Goal: Task Accomplishment & Management: Use online tool/utility

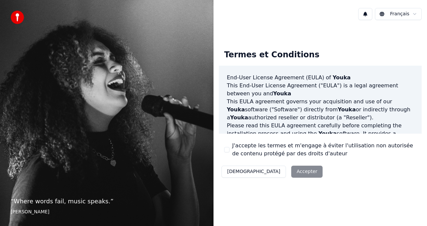
click at [227, 149] on button "J'accepte les termes et m'engage à éviter l'utilisation non autorisée de conten…" at bounding box center [226, 149] width 5 height 5
click at [291, 171] on button "Accepter" at bounding box center [306, 172] width 31 height 12
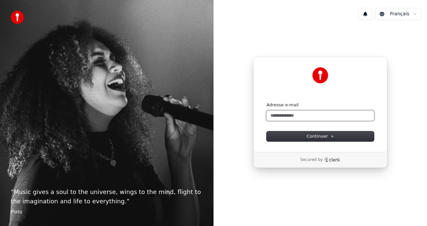
click at [276, 118] on input "Adresse e-mail" at bounding box center [320, 116] width 107 height 10
click at [295, 142] on div "**********" at bounding box center [320, 104] width 134 height 95
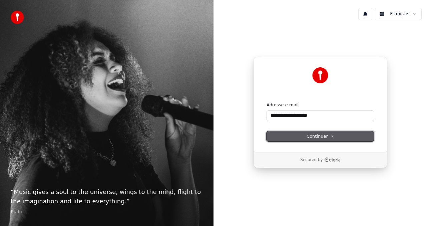
click at [299, 136] on button "Continuer" at bounding box center [320, 136] width 107 height 10
type input "**********"
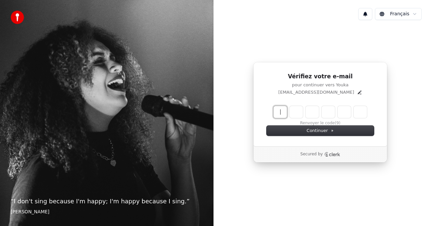
click at [276, 113] on input "Enter verification code" at bounding box center [327, 112] width 107 height 12
type input "*"
type input "******"
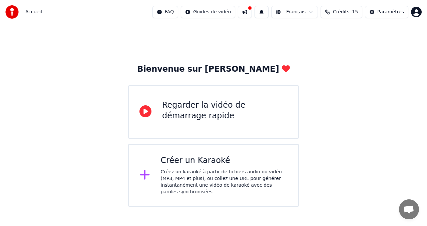
click at [206, 172] on div "Créez un karaoké à partir de fichiers audio ou vidéo (MP3, MP4 et plus), ou col…" at bounding box center [224, 182] width 127 height 27
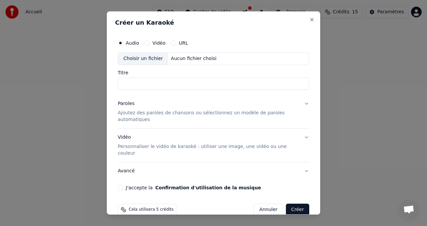
scroll to position [5, 0]
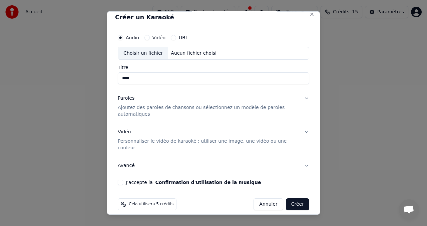
type input "****"
click at [154, 144] on p "Personnaliser le vidéo de karaoké : utiliser une image, une vidéo ou une couleur" at bounding box center [208, 144] width 181 height 13
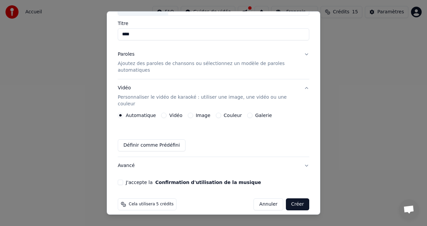
scroll to position [0, 0]
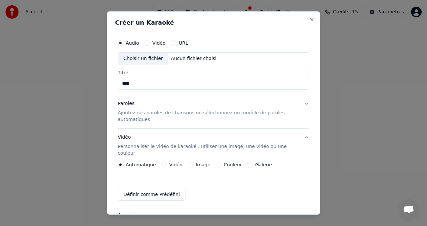
click at [129, 57] on div "Choisir un fichier" at bounding box center [143, 59] width 50 height 12
click at [129, 59] on div "Choisir un fichier" at bounding box center [143, 59] width 50 height 12
click at [146, 45] on button "Vidéo" at bounding box center [146, 42] width 5 height 5
click at [143, 58] on div "Choisir un fichier" at bounding box center [143, 59] width 50 height 12
click at [167, 87] on input "Titre" at bounding box center [213, 84] width 191 height 12
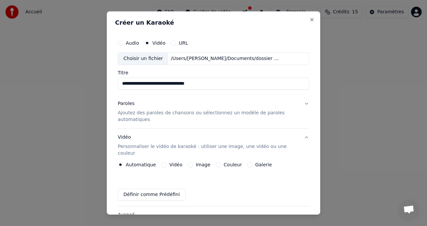
type input "**********"
click at [127, 114] on p "Ajoutez des paroles de chansons ou sélectionnez un modèle de paroles automatiqu…" at bounding box center [208, 116] width 181 height 13
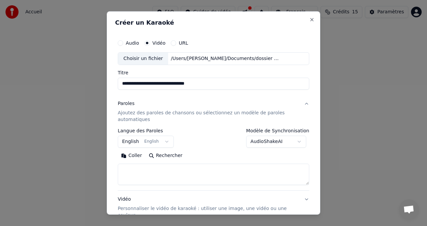
click at [167, 142] on button "English English" at bounding box center [146, 142] width 56 height 12
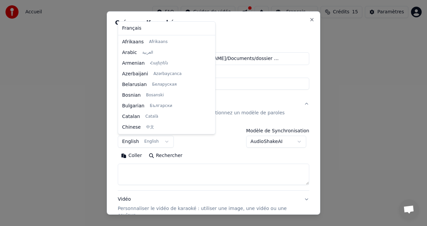
scroll to position [53, 0]
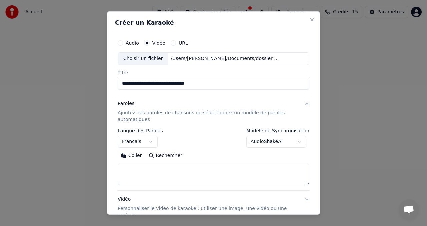
click at [134, 172] on textarea at bounding box center [213, 174] width 191 height 21
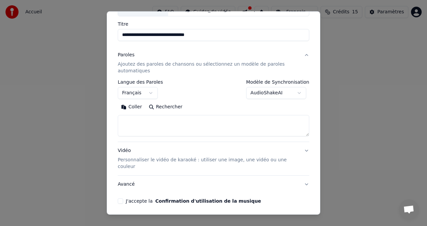
scroll to position [67, 0]
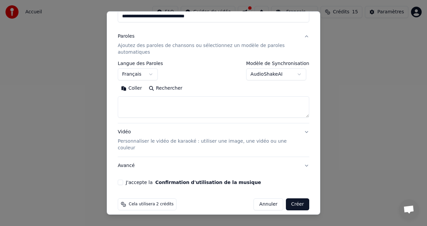
click at [121, 180] on button "J'accepte la Confirmation d'utilisation de la musique" at bounding box center [120, 182] width 5 height 5
click at [297, 198] on button "Créer" at bounding box center [297, 204] width 23 height 12
select select "**"
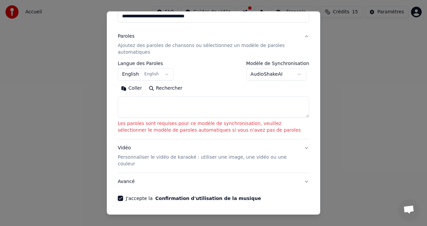
click at [131, 107] on textarea at bounding box center [213, 106] width 191 height 21
paste textarea "**********"
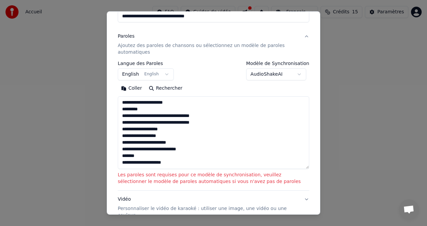
scroll to position [55, 0]
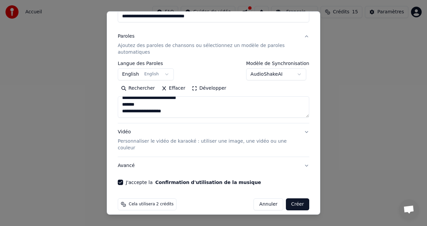
drag, startPoint x: 137, startPoint y: 101, endPoint x: 113, endPoint y: 101, distance: 24.0
click at [113, 101] on div "**********" at bounding box center [213, 112] width 213 height 203
drag, startPoint x: 170, startPoint y: 109, endPoint x: 120, endPoint y: 111, distance: 50.1
click at [120, 111] on textarea "**********" at bounding box center [213, 106] width 191 height 21
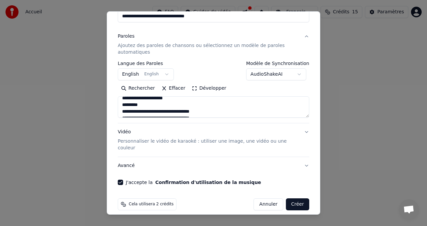
scroll to position [0, 0]
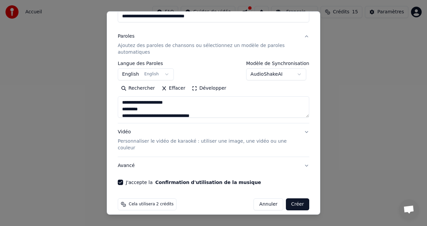
drag, startPoint x: 143, startPoint y: 106, endPoint x: 116, endPoint y: 107, distance: 27.4
click at [116, 107] on div "**********" at bounding box center [213, 77] width 197 height 222
type textarea "**********"
click at [301, 198] on button "Créer" at bounding box center [297, 204] width 23 height 12
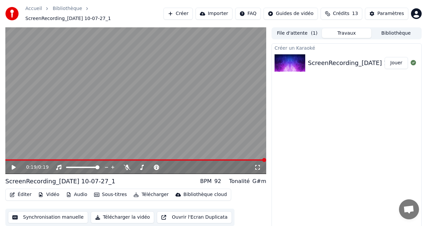
click at [104, 194] on button "Sous-titres" at bounding box center [110, 194] width 38 height 9
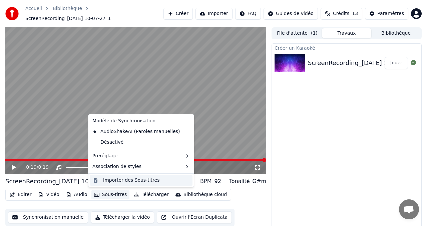
click at [111, 180] on div "Importer des Sous-titres" at bounding box center [131, 180] width 56 height 7
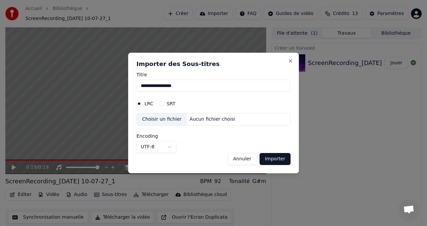
click at [273, 159] on button "Importer" at bounding box center [275, 159] width 31 height 12
click at [281, 158] on button "Importer" at bounding box center [275, 159] width 31 height 12
click at [276, 161] on button "Importer" at bounding box center [275, 159] width 31 height 12
click at [166, 119] on div "Choisir un fichier" at bounding box center [162, 119] width 50 height 12
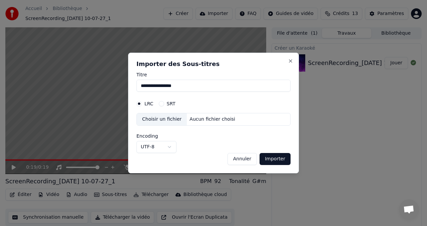
click at [295, 60] on div "**********" at bounding box center [213, 113] width 171 height 121
click at [289, 60] on button "Close" at bounding box center [290, 60] width 5 height 5
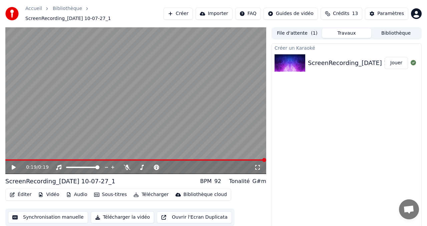
click at [35, 133] on video at bounding box center [135, 100] width 261 height 147
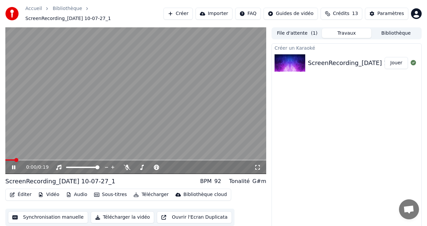
click at [22, 193] on button "Éditer" at bounding box center [20, 194] width 27 height 9
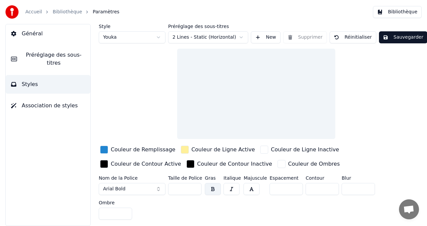
click at [63, 10] on link "Bibliothèque" at bounding box center [67, 12] width 29 height 7
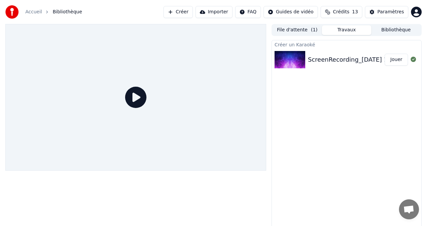
click at [134, 91] on icon at bounding box center [135, 97] width 21 height 21
click at [138, 100] on icon at bounding box center [135, 97] width 21 height 21
click at [394, 58] on button "Jouer" at bounding box center [396, 60] width 23 height 12
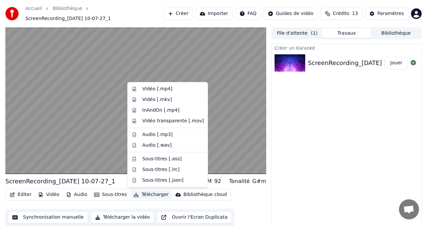
click at [147, 193] on button "Télécharger" at bounding box center [151, 194] width 40 height 9
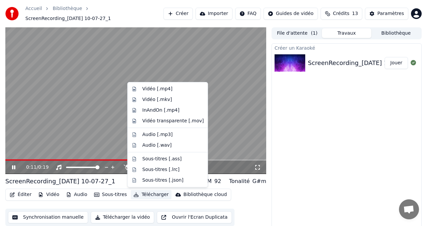
click at [19, 135] on video at bounding box center [135, 100] width 261 height 147
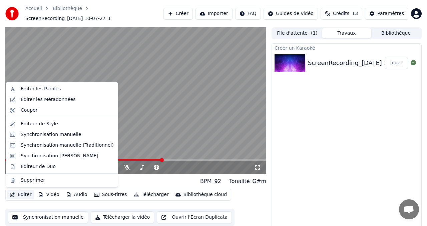
click at [27, 197] on button "Éditer" at bounding box center [20, 194] width 27 height 9
click at [28, 89] on div "Éditer les Paroles" at bounding box center [41, 89] width 40 height 7
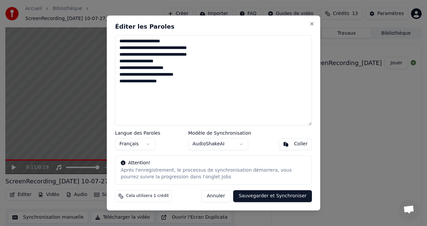
click at [279, 197] on button "Sauvegarder et Synchroniser" at bounding box center [272, 196] width 79 height 12
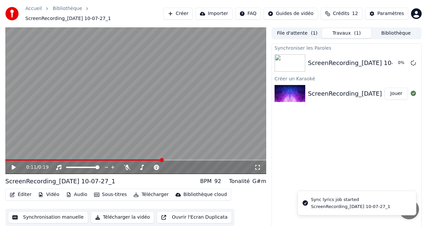
click at [23, 196] on button "Éditer" at bounding box center [20, 194] width 27 height 9
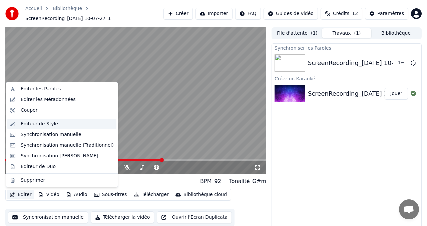
click at [30, 127] on div "Éditeur de Style" at bounding box center [61, 124] width 109 height 11
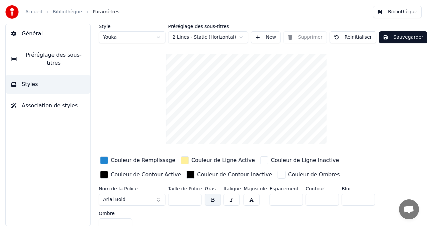
click at [102, 160] on div "button" at bounding box center [104, 160] width 8 height 8
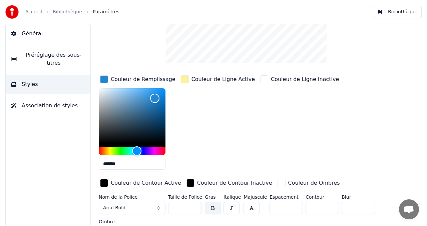
scroll to position [81, 0]
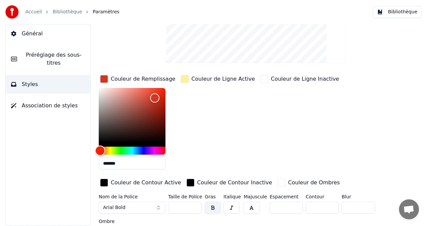
click at [100, 151] on div "Hue" at bounding box center [132, 151] width 67 height 8
type input "*******"
click at [97, 150] on div "Hue" at bounding box center [99, 151] width 10 height 10
click at [96, 149] on div "Hue" at bounding box center [99, 151] width 10 height 10
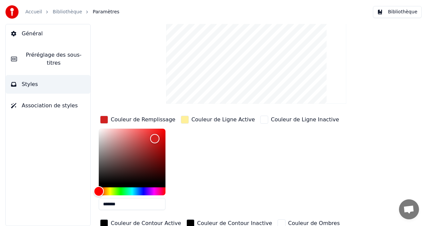
scroll to position [0, 0]
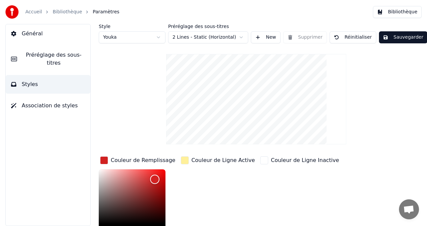
click at [408, 37] on button "Sauvegarder" at bounding box center [403, 37] width 48 height 12
click at [402, 38] on button "Terminé" at bounding box center [397, 37] width 37 height 12
click at [248, 78] on video at bounding box center [256, 99] width 180 height 90
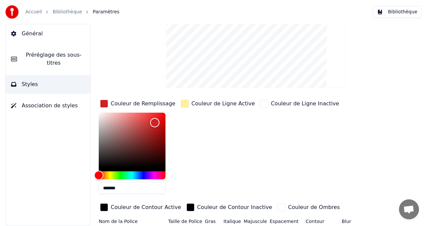
scroll to position [56, 0]
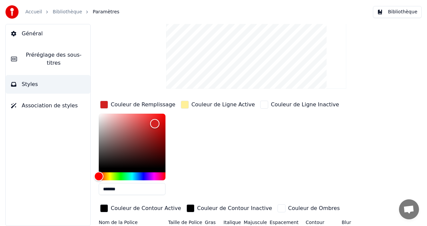
click at [53, 67] on button "Préréglage des sous-titres" at bounding box center [48, 59] width 85 height 27
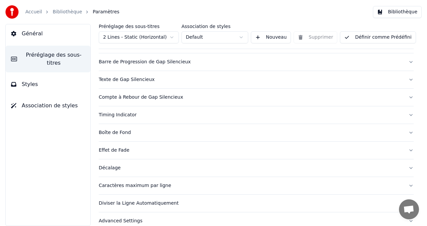
scroll to position [71, 0]
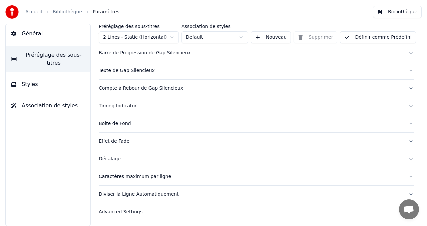
click at [71, 18] on div "Accueil Bibliothèque Paramètres" at bounding box center [62, 11] width 114 height 13
click at [67, 12] on link "Bibliothèque" at bounding box center [67, 12] width 29 height 7
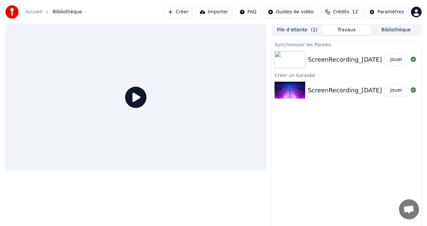
click at [400, 58] on button "Jouer" at bounding box center [396, 60] width 23 height 12
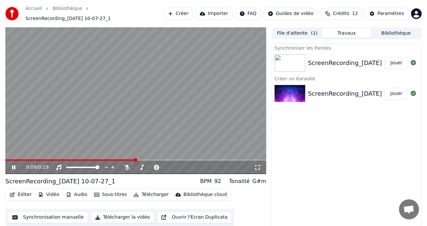
scroll to position [9, 0]
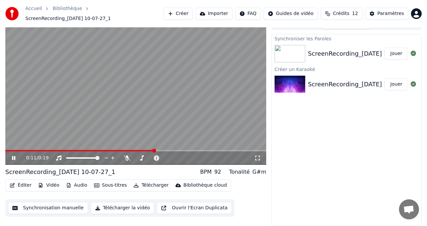
click at [111, 207] on button "Télécharger la vidéo" at bounding box center [123, 208] width 64 height 12
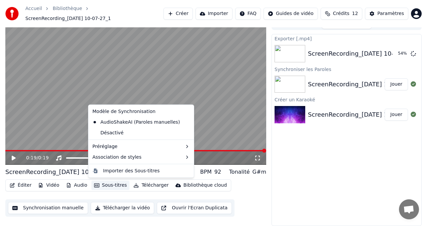
click at [107, 185] on button "Sous-titres" at bounding box center [110, 185] width 38 height 9
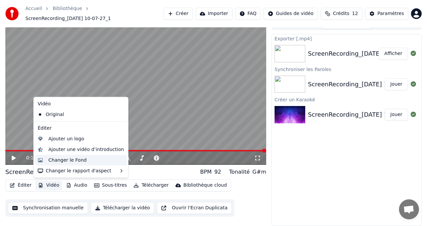
click at [56, 160] on div "Changer le Fond" at bounding box center [67, 160] width 38 height 7
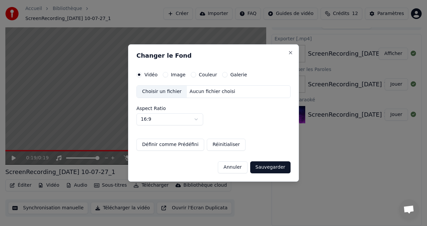
click at [191, 75] on button "Couleur" at bounding box center [193, 74] width 5 height 5
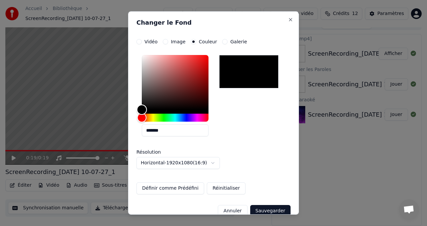
type input "*******"
click at [205, 56] on div "Color" at bounding box center [175, 82] width 67 height 55
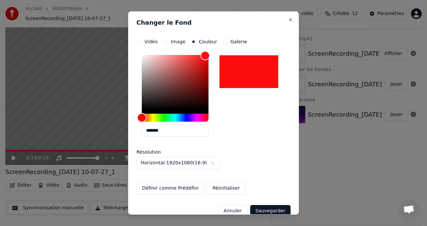
click at [268, 207] on button "Sauvegarder" at bounding box center [270, 211] width 40 height 12
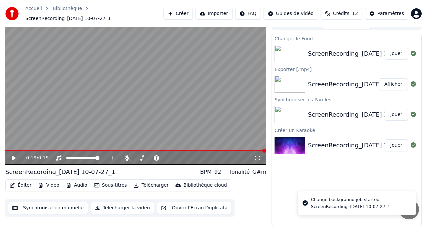
scroll to position [0, 0]
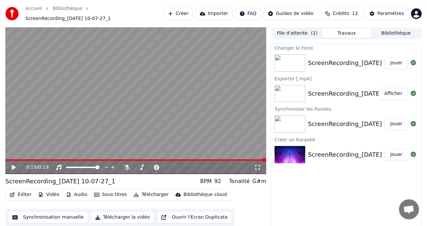
click at [14, 167] on icon at bounding box center [14, 167] width 4 height 5
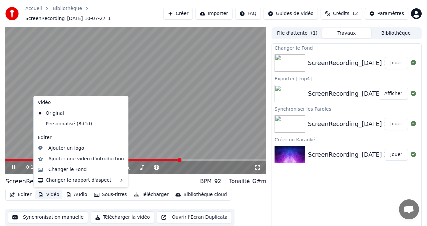
click at [51, 197] on button "Vidéo" at bounding box center [48, 194] width 26 height 9
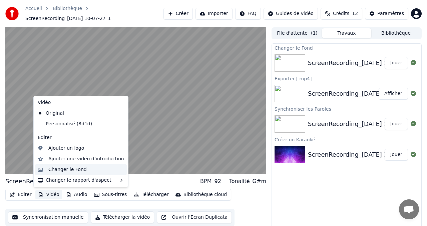
click at [57, 170] on div "Changer le Fond" at bounding box center [67, 169] width 38 height 7
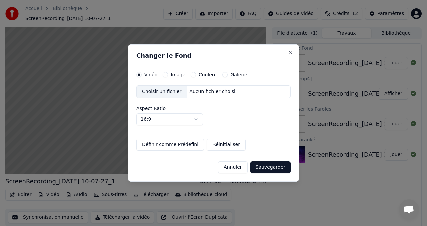
click at [191, 77] on div "Couleur" at bounding box center [204, 74] width 26 height 5
click at [192, 76] on button "Couleur" at bounding box center [193, 74] width 5 height 5
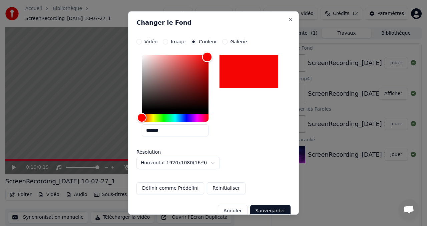
type input "*******"
click at [207, 57] on div "Color" at bounding box center [175, 82] width 67 height 55
click at [267, 208] on button "Sauvegarder" at bounding box center [270, 211] width 40 height 12
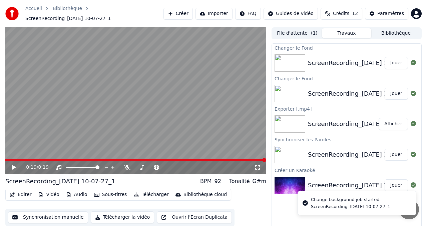
click at [390, 62] on button "Jouer" at bounding box center [396, 63] width 23 height 12
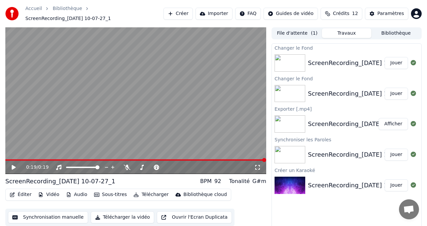
scroll to position [9, 0]
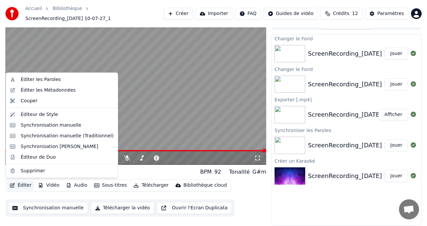
click at [22, 183] on button "Éditer" at bounding box center [20, 185] width 27 height 9
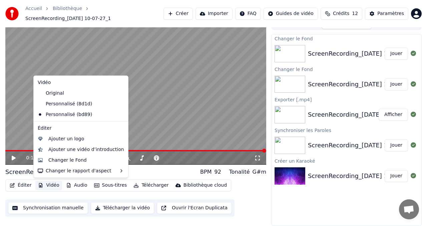
click at [144, 171] on div "ScreenRecording_[DATE] 10-07-27_1 BPM 92 Tonalité G#m" at bounding box center [135, 171] width 261 height 9
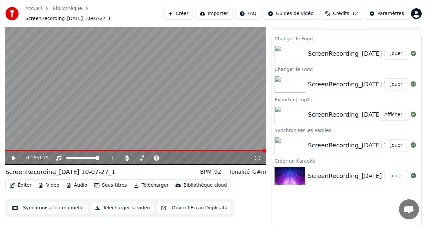
click at [108, 211] on button "Télécharger la vidéo" at bounding box center [123, 208] width 64 height 12
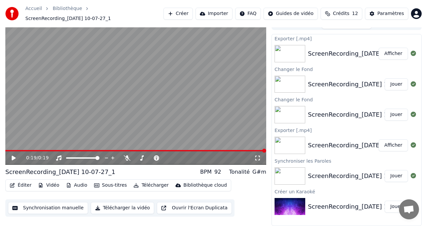
click at [396, 55] on button "Afficher" at bounding box center [393, 54] width 29 height 12
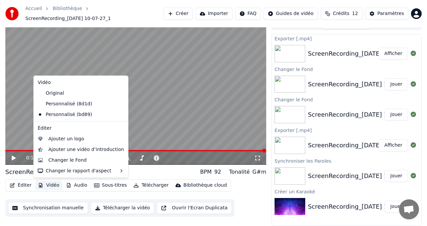
click at [50, 186] on button "Vidéo" at bounding box center [48, 185] width 26 height 9
click at [57, 160] on div "Changer le Fond" at bounding box center [67, 160] width 38 height 7
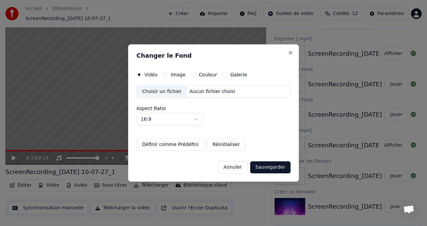
click at [166, 75] on button "Image" at bounding box center [165, 74] width 5 height 5
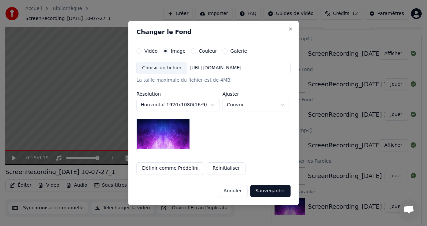
click at [191, 50] on button "Couleur" at bounding box center [193, 50] width 5 height 5
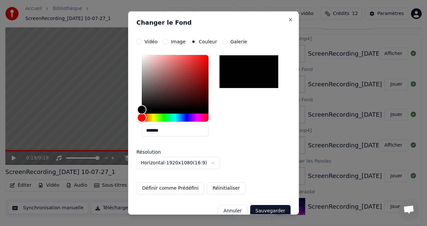
drag, startPoint x: 168, startPoint y: 132, endPoint x: 138, endPoint y: 132, distance: 30.4
click at [137, 132] on div "*******" at bounding box center [213, 96] width 154 height 89
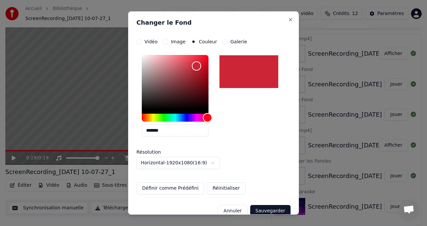
type input "*******"
click at [261, 207] on button "Sauvegarder" at bounding box center [270, 211] width 40 height 12
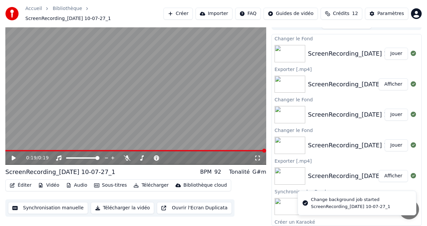
click at [397, 56] on button "Jouer" at bounding box center [396, 54] width 23 height 12
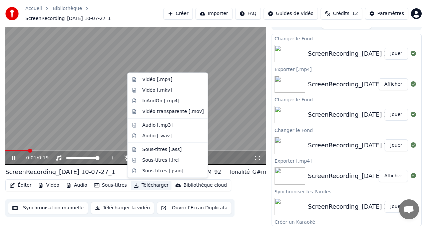
click at [148, 186] on button "Télécharger" at bounding box center [151, 185] width 40 height 9
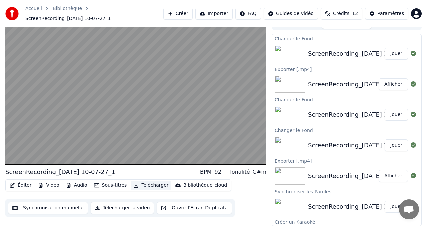
click at [149, 185] on button "Télécharger" at bounding box center [151, 185] width 40 height 9
click at [137, 185] on button "Télécharger" at bounding box center [151, 185] width 40 height 9
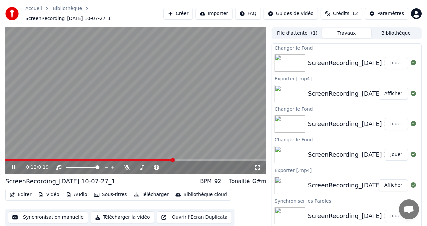
click at [400, 63] on button "Jouer" at bounding box center [396, 63] width 23 height 12
click at [119, 219] on button "Télécharger la vidéo" at bounding box center [123, 217] width 64 height 12
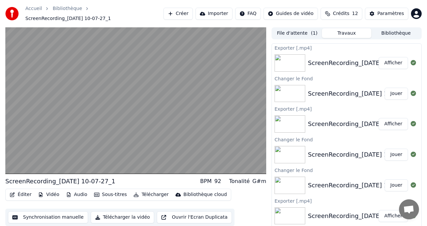
click at [396, 68] on button "Afficher" at bounding box center [393, 63] width 29 height 12
